Goal: Task Accomplishment & Management: Use online tool/utility

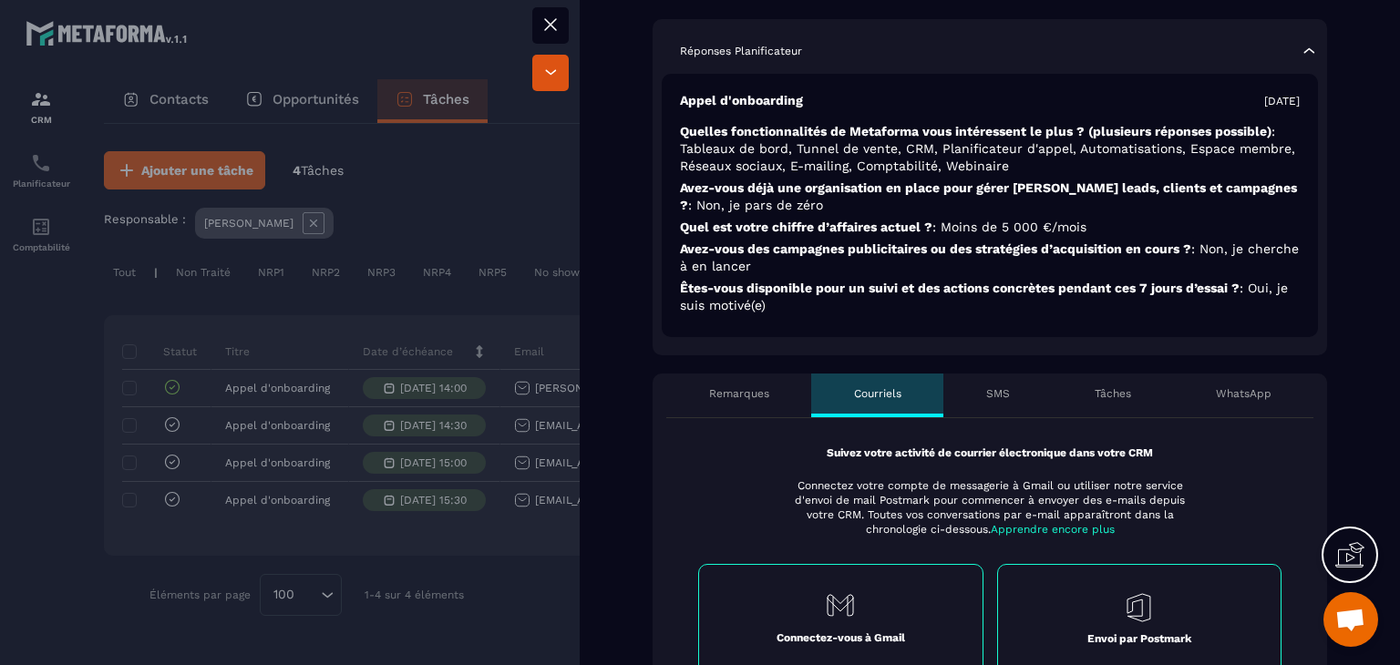
click at [996, 426] on div "Suivez votre activité de courrier électronique dans votre CRM Connectez votre c…" at bounding box center [989, 560] width 674 height 284
click at [993, 408] on div "SMS" at bounding box center [997, 396] width 108 height 44
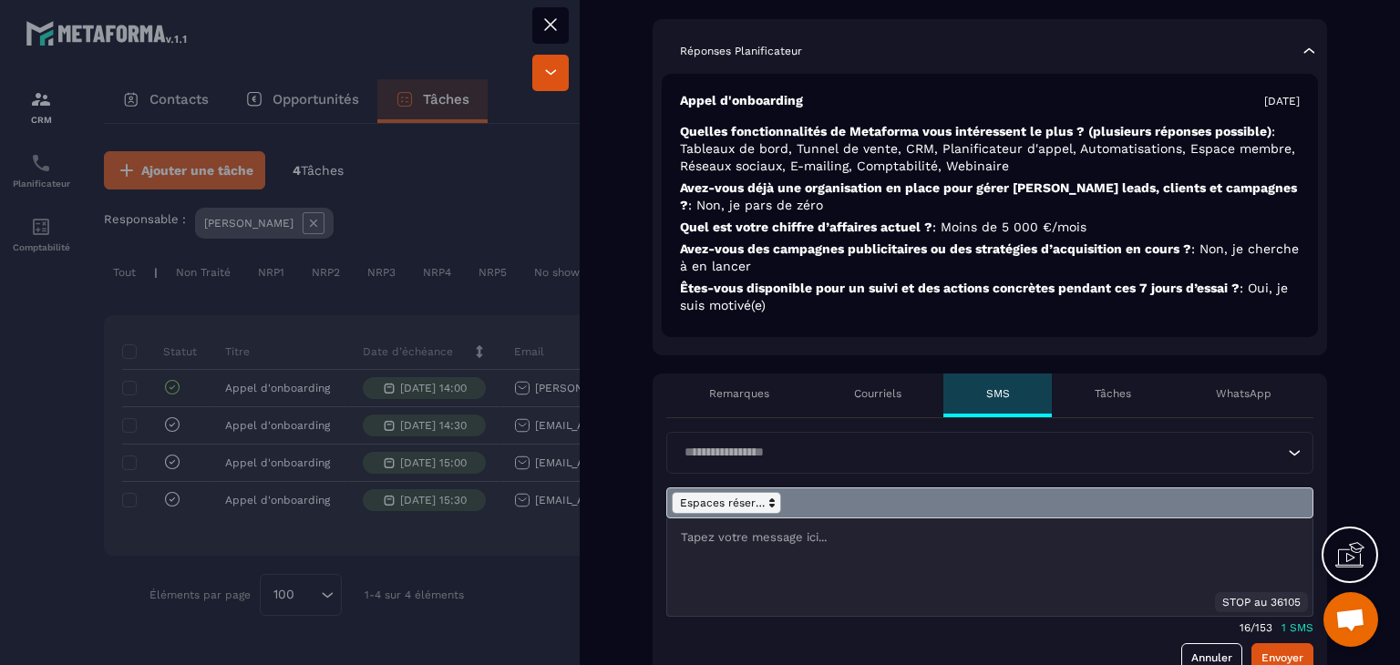
click at [717, 506] on span at bounding box center [726, 503] width 109 height 22
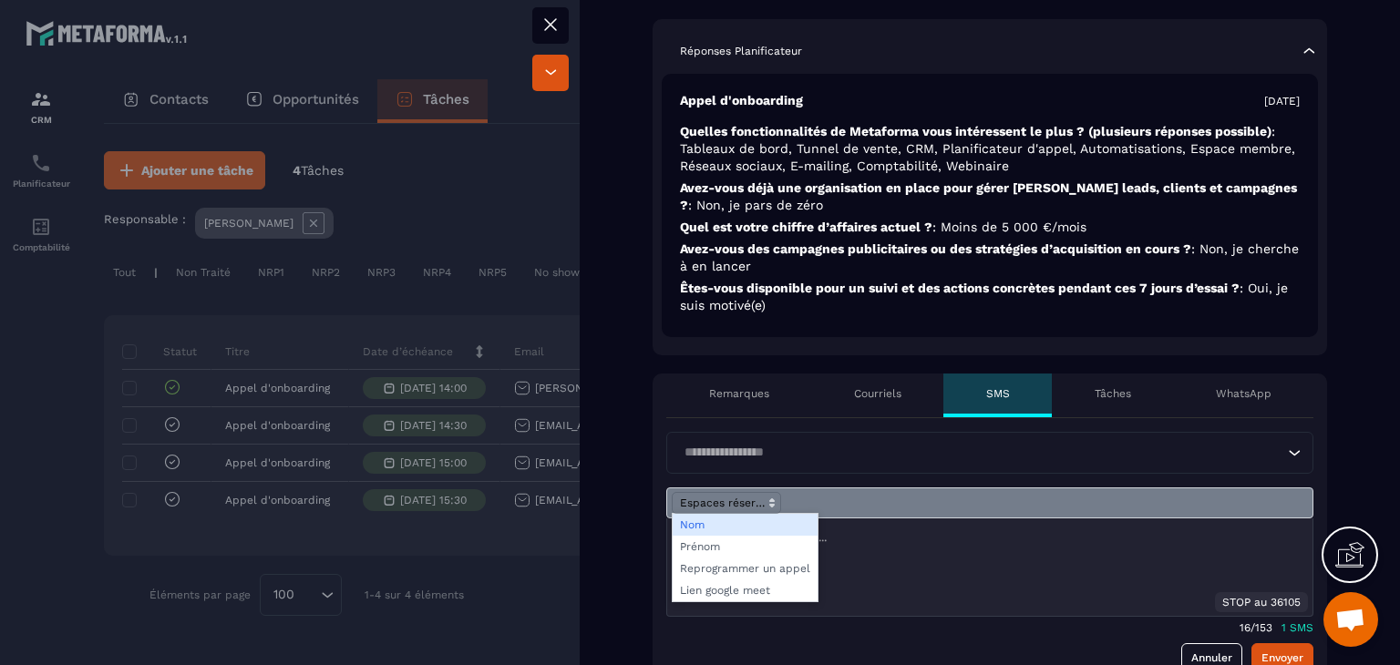
click at [707, 457] on input "Search for option" at bounding box center [980, 453] width 605 height 20
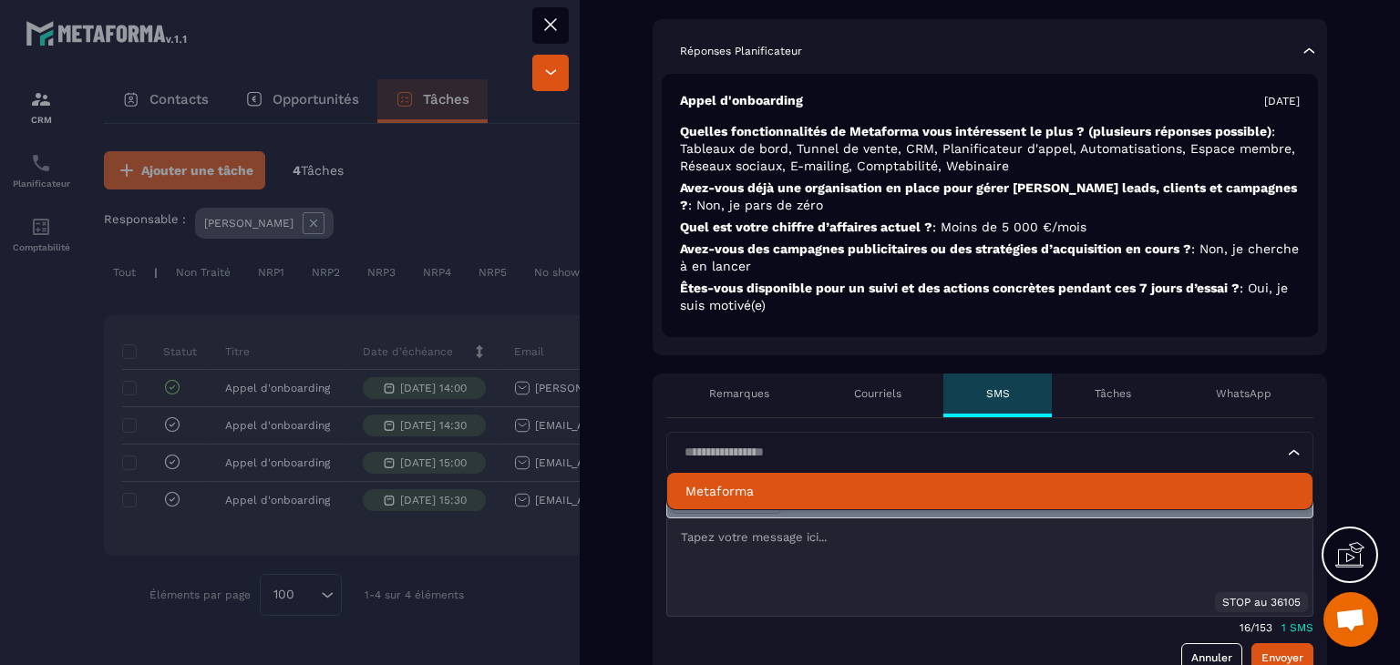
click at [713, 493] on p "Metaforma" at bounding box center [989, 491] width 609 height 18
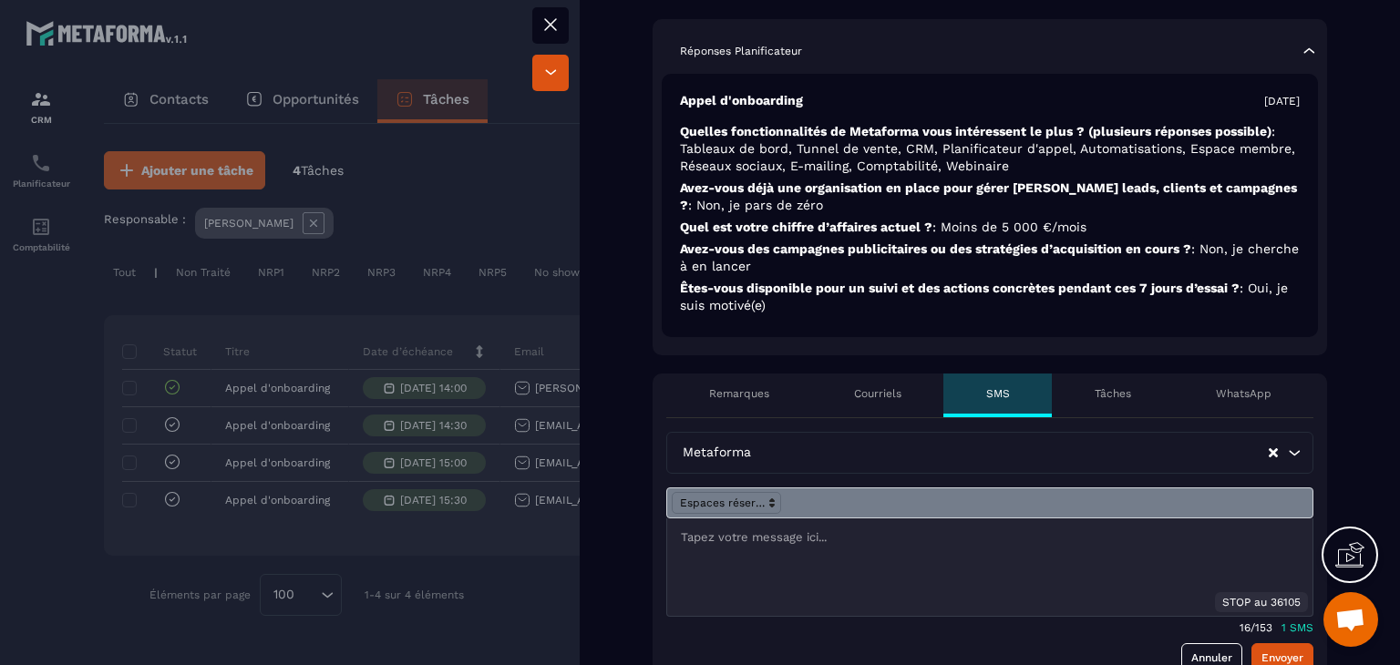
click at [705, 566] on div at bounding box center [989, 567] width 645 height 98
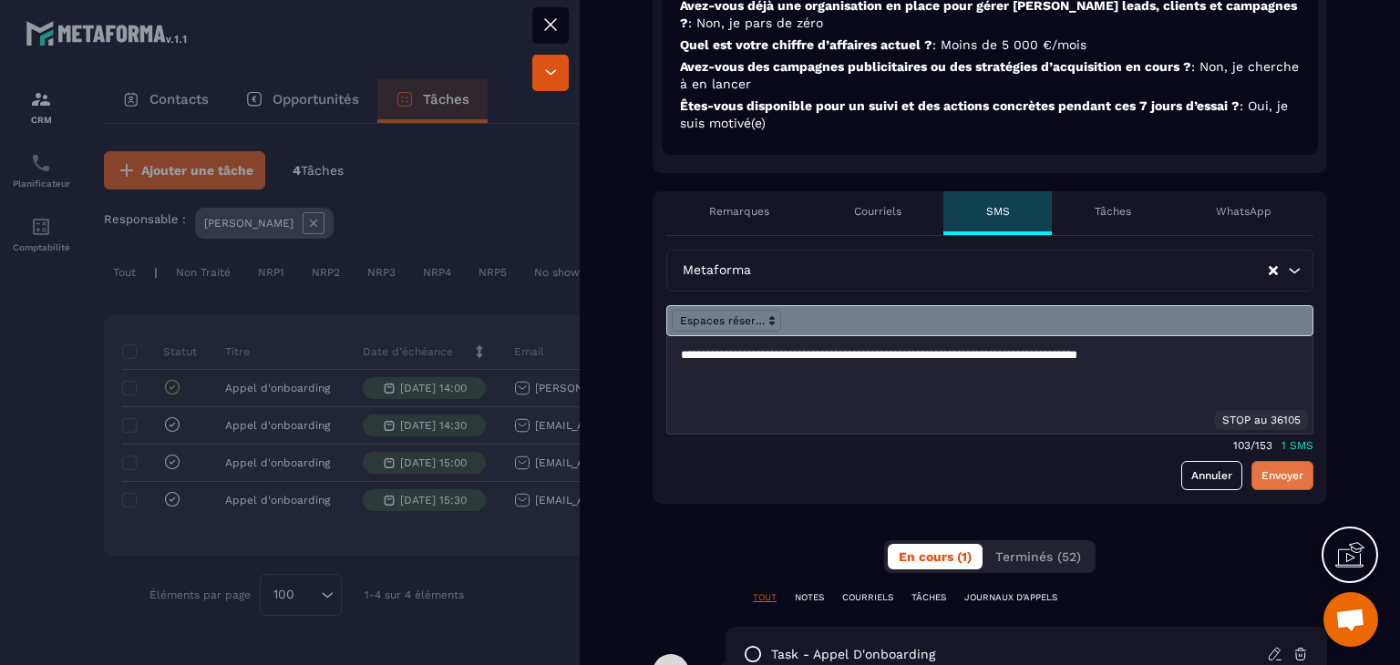
click at [1268, 468] on button "Envoyer" at bounding box center [1282, 475] width 62 height 29
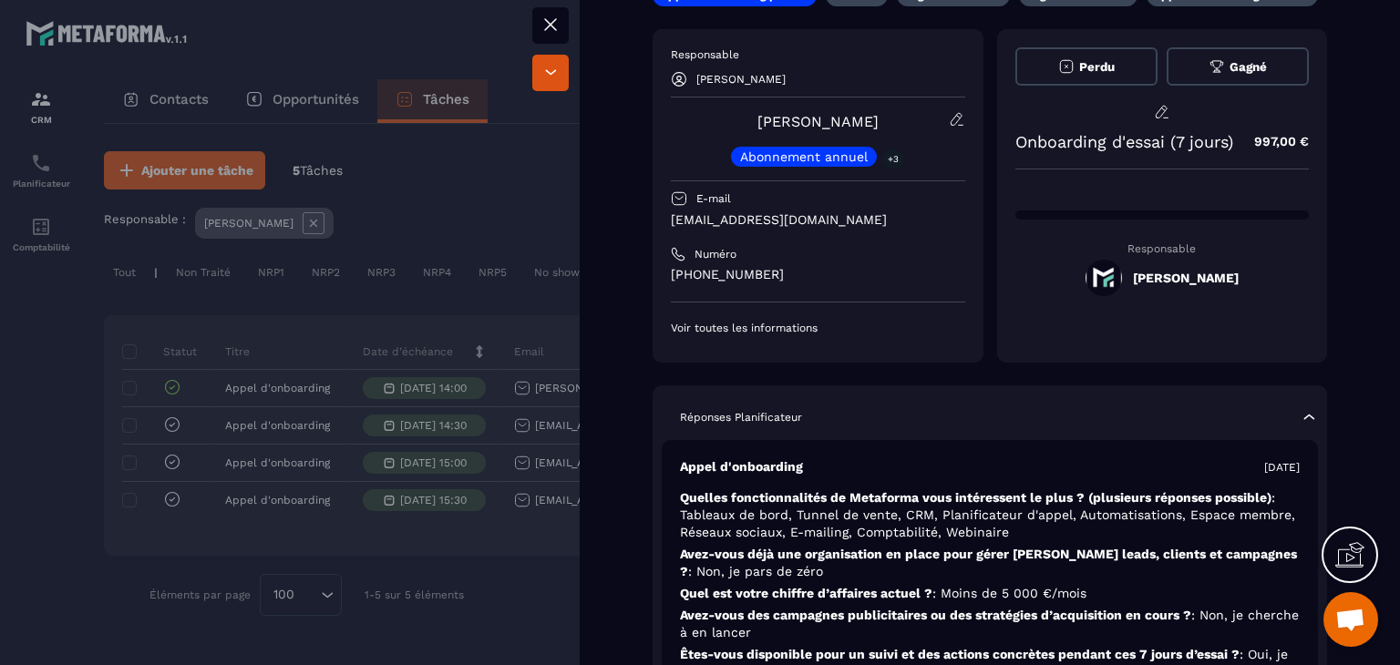
scroll to position [0, 0]
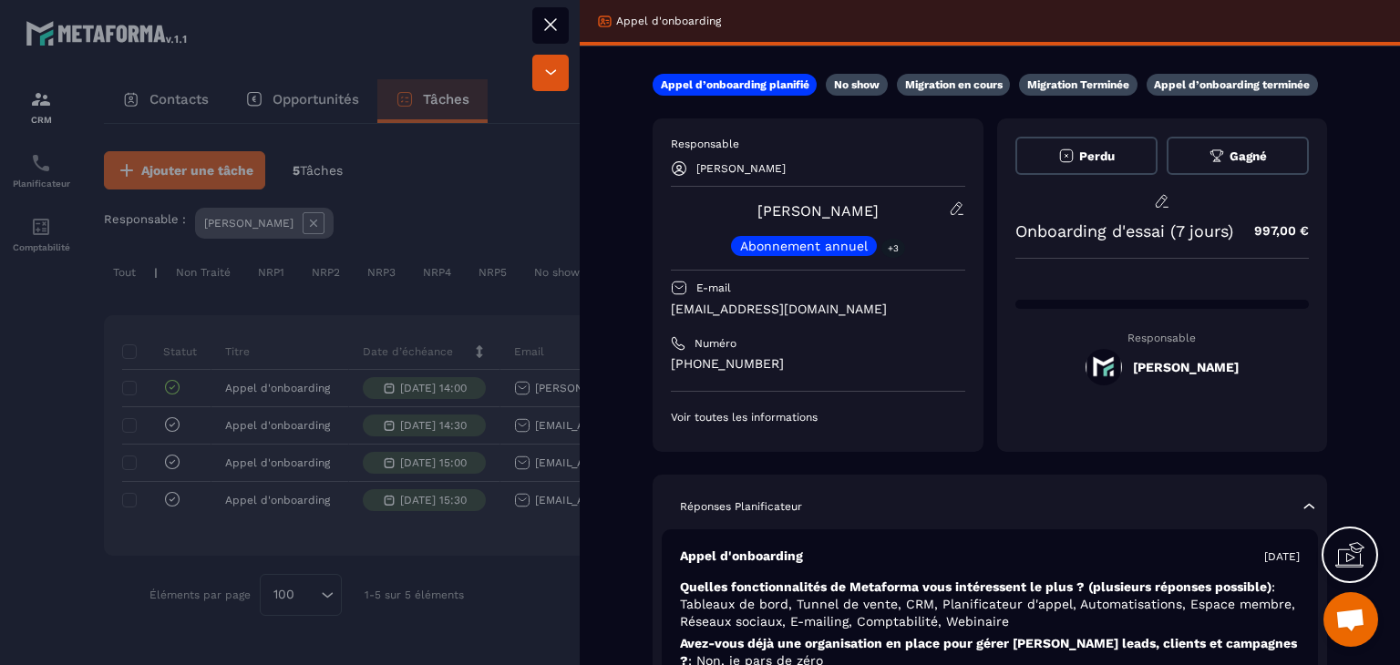
click at [1353, 46] on div "Appel d'onboarding Appel d’onboarding planifié No show Migration en cours Migra…" at bounding box center [990, 332] width 820 height 665
click at [554, 340] on div at bounding box center [700, 332] width 1400 height 665
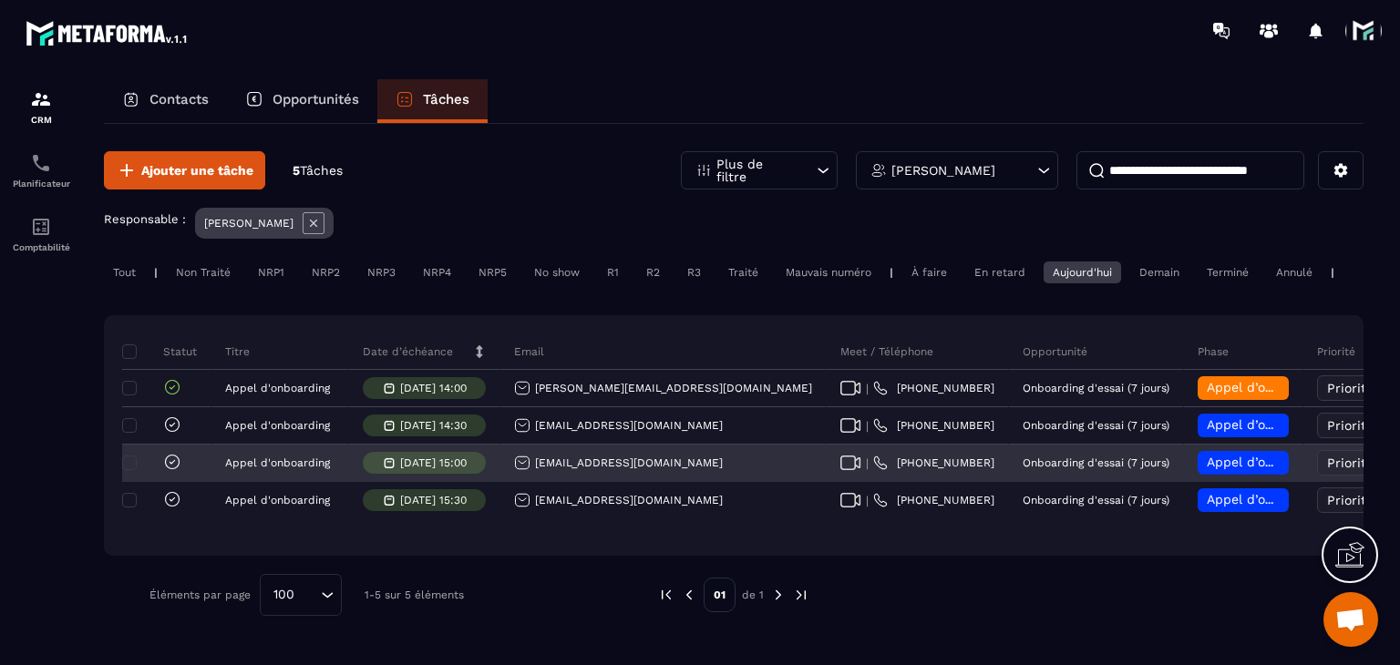
click at [621, 471] on div "[EMAIL_ADDRESS][DOMAIN_NAME]" at bounding box center [618, 463] width 209 height 16
